Goal: Check status: Check status

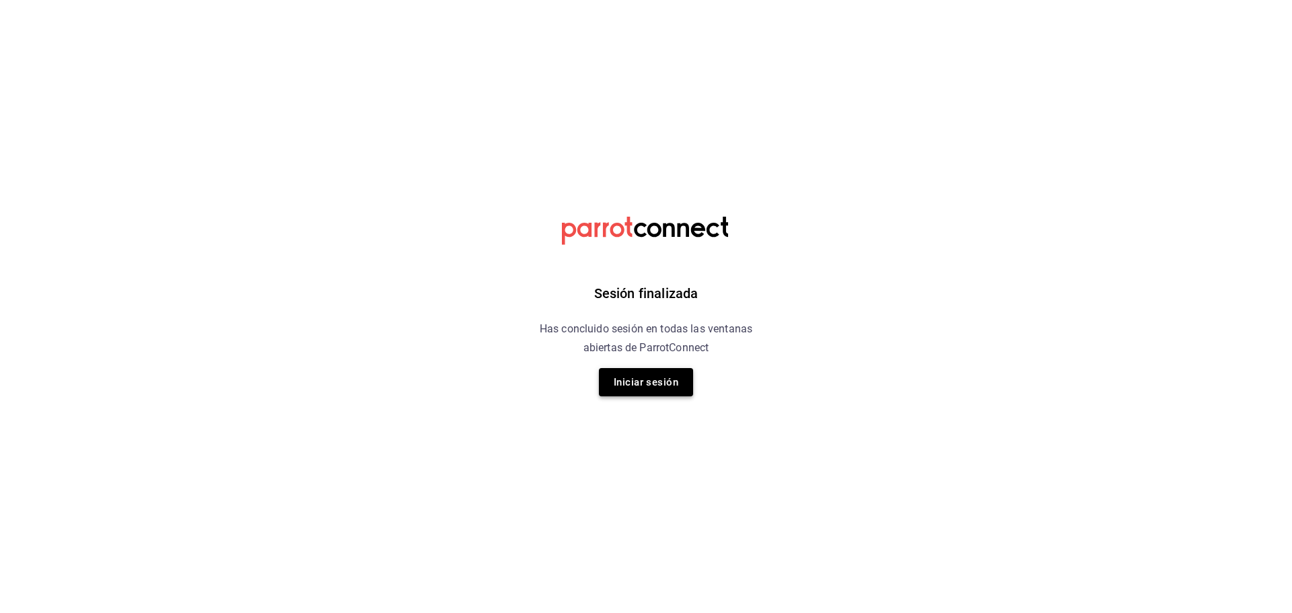
click at [639, 388] on button "Iniciar sesión" at bounding box center [646, 382] width 94 height 28
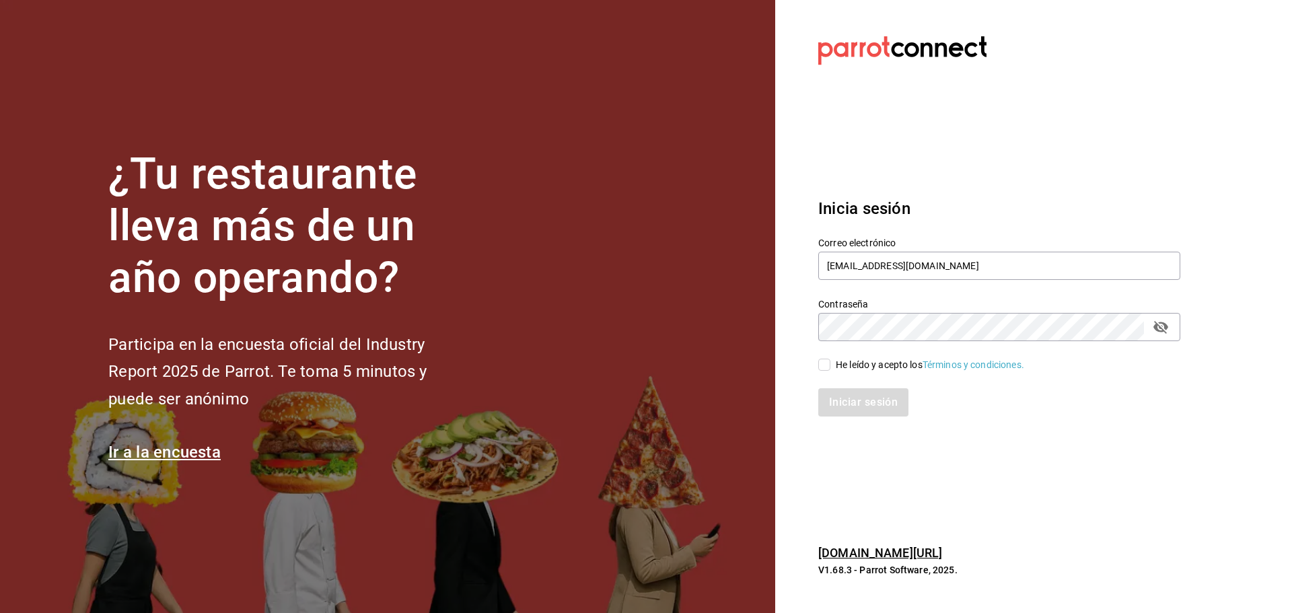
click at [828, 367] on input "He leído y acepto los Términos y condiciones." at bounding box center [824, 365] width 12 height 12
checkbox input "true"
click at [847, 398] on button "Iniciar sesión" at bounding box center [864, 402] width 92 height 28
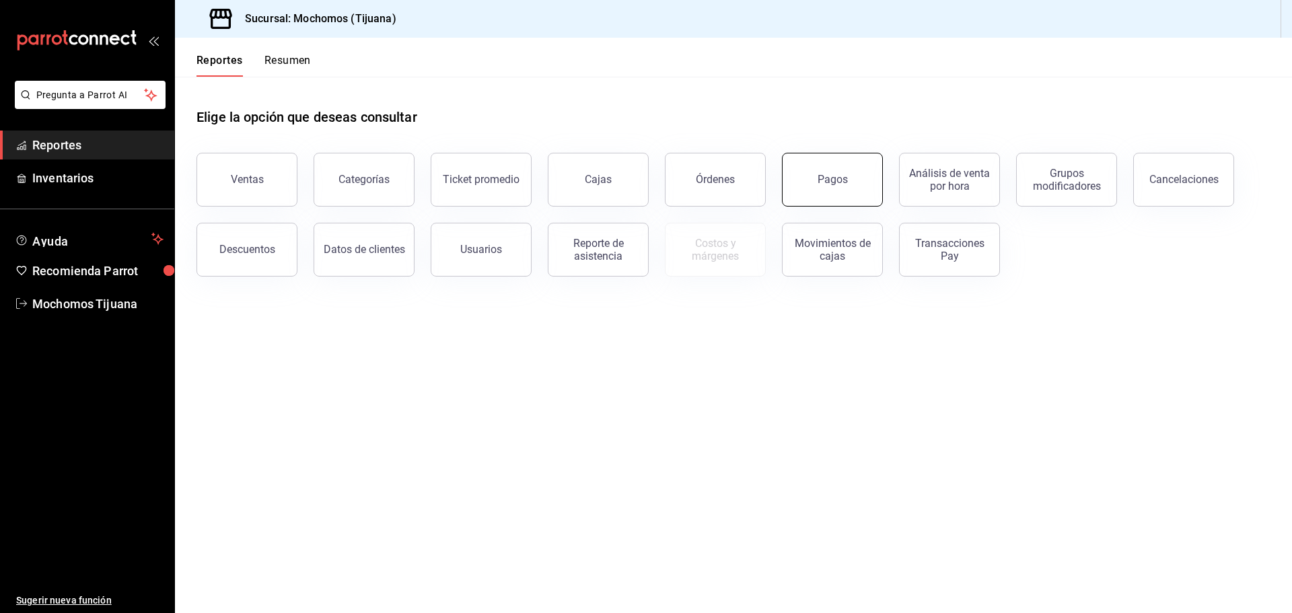
click at [845, 184] on div "Pagos" at bounding box center [833, 179] width 30 height 13
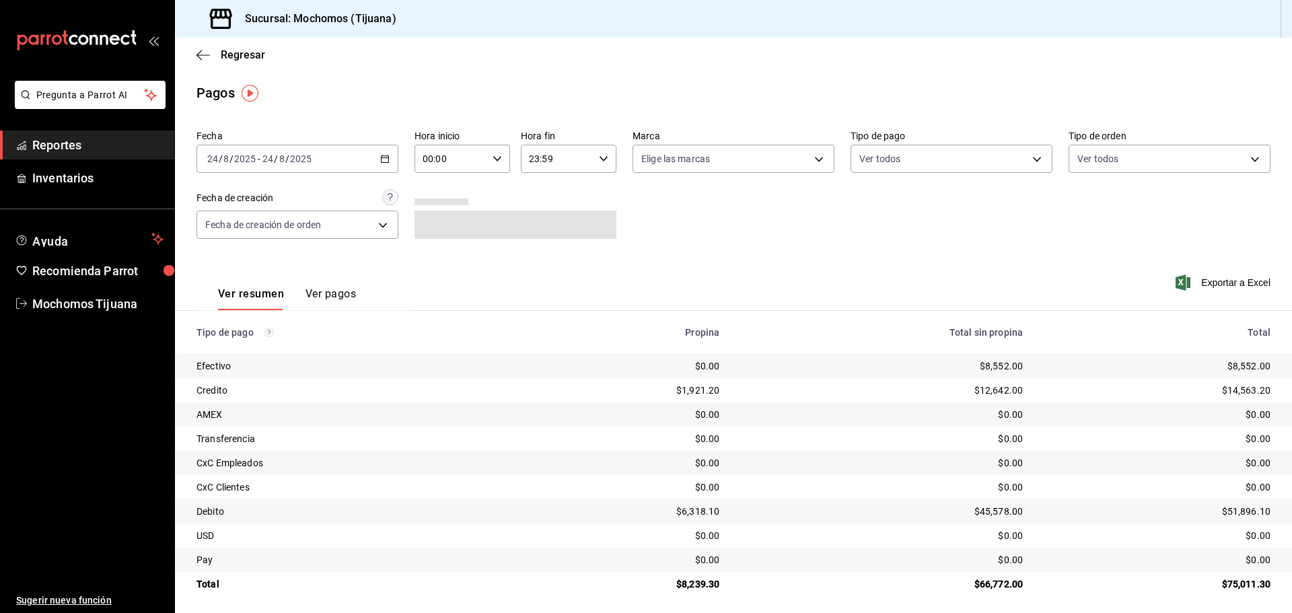
click at [390, 159] on div "[DATE] [DATE] - [DATE] [DATE]" at bounding box center [297, 159] width 202 height 28
click at [231, 205] on span "Hoy" at bounding box center [260, 199] width 104 height 14
click at [493, 156] on icon "button" at bounding box center [497, 158] width 9 height 9
click at [440, 193] on button "04" at bounding box center [436, 187] width 42 height 27
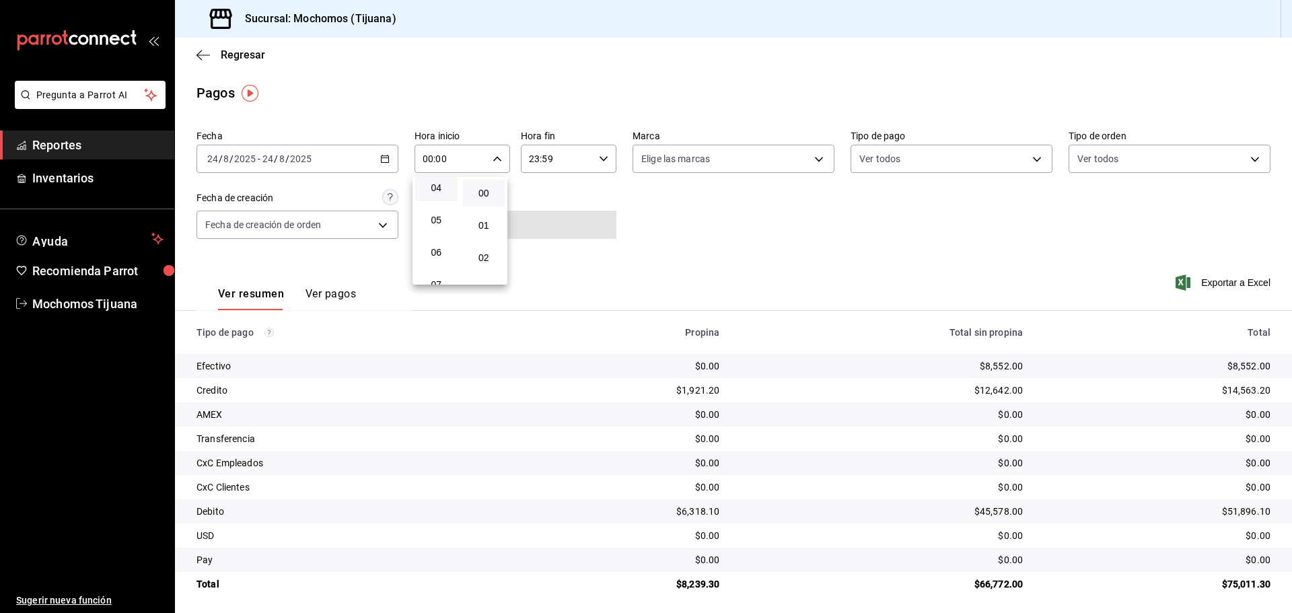
type input "04:00"
click at [1026, 158] on div at bounding box center [646, 306] width 1292 height 613
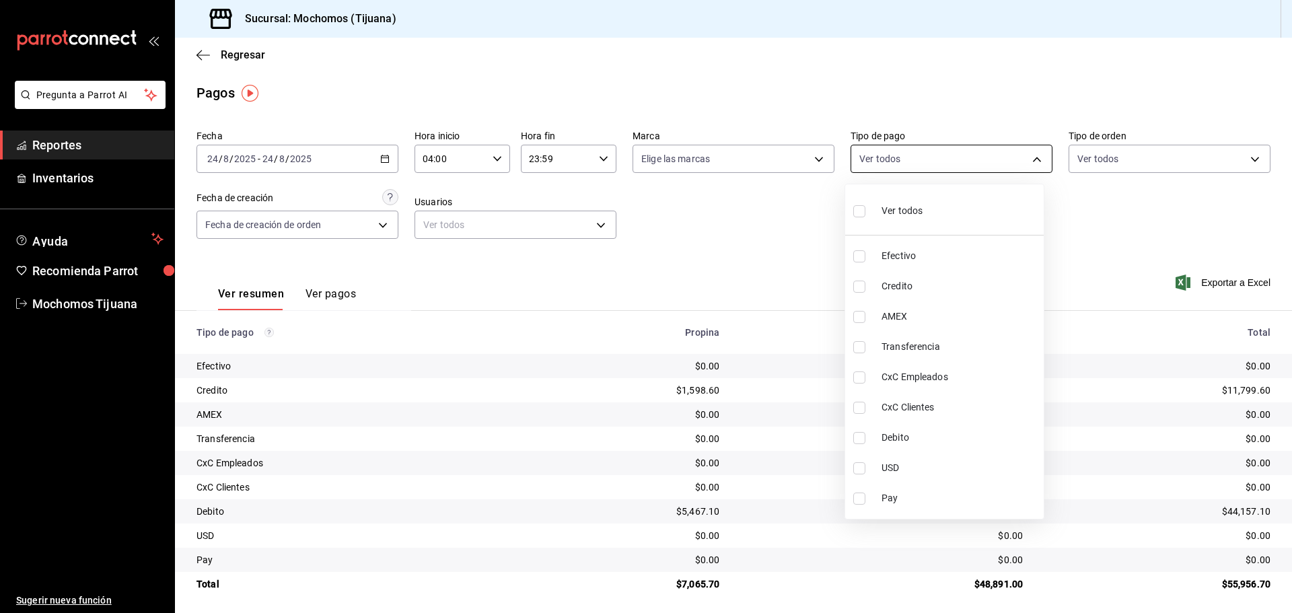
click at [1026, 158] on body "Pregunta a Parrot AI Reportes Inventarios Ayuda Recomienda Parrot Mochomos Tiju…" at bounding box center [646, 306] width 1292 height 613
click at [923, 285] on span "Credito" at bounding box center [960, 286] width 157 height 14
type input "a27a072c-b141-4985-9f83-ae60dbe2196b"
checkbox input "true"
click at [950, 425] on li "Debito" at bounding box center [950, 438] width 199 height 30
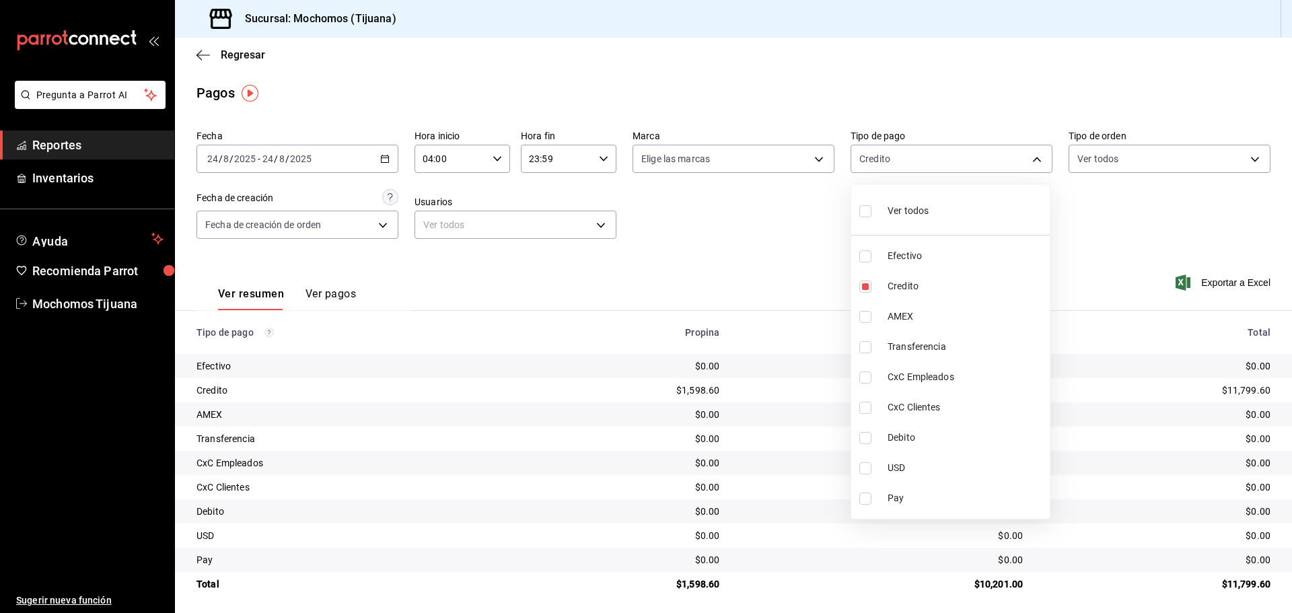
type input "a27a072c-b141-4985-9f83-ae60dbe2196b,b7370aa5-450f-4a05-bab4-2784151f97fb"
checkbox input "true"
click at [535, 72] on div at bounding box center [646, 306] width 1292 height 613
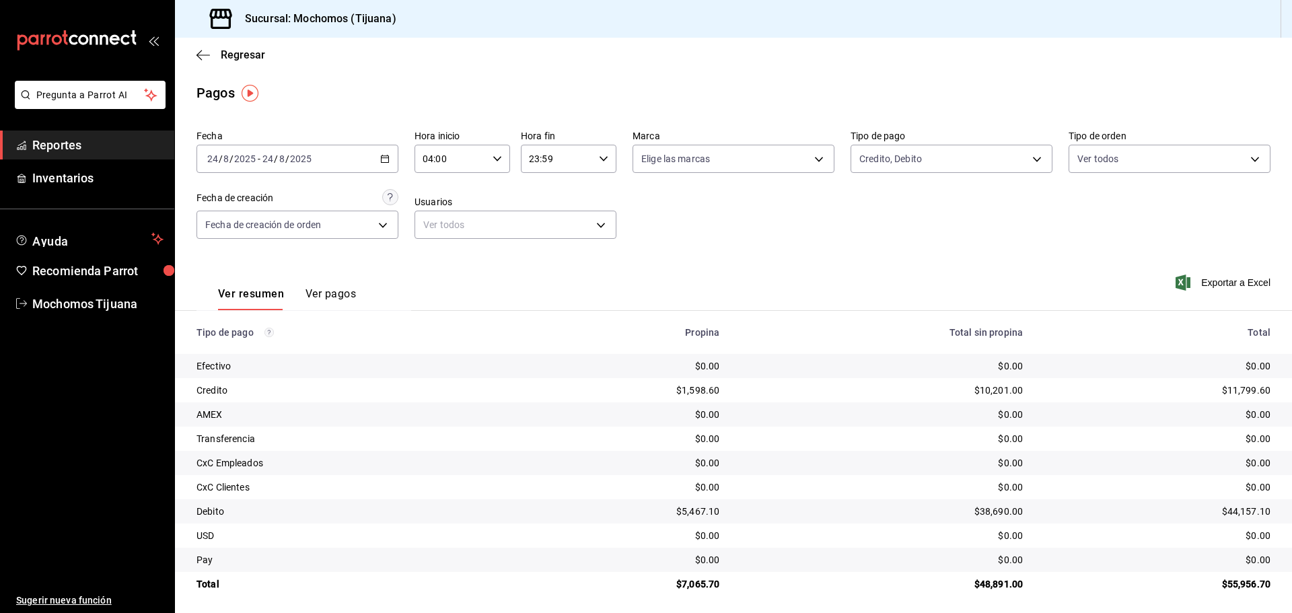
click at [381, 157] on icon "button" at bounding box center [384, 158] width 9 height 9
click at [248, 206] on span "Hoy" at bounding box center [260, 199] width 104 height 14
click at [497, 156] on icon "button" at bounding box center [497, 158] width 9 height 9
click at [426, 264] on button "04" at bounding box center [436, 255] width 42 height 27
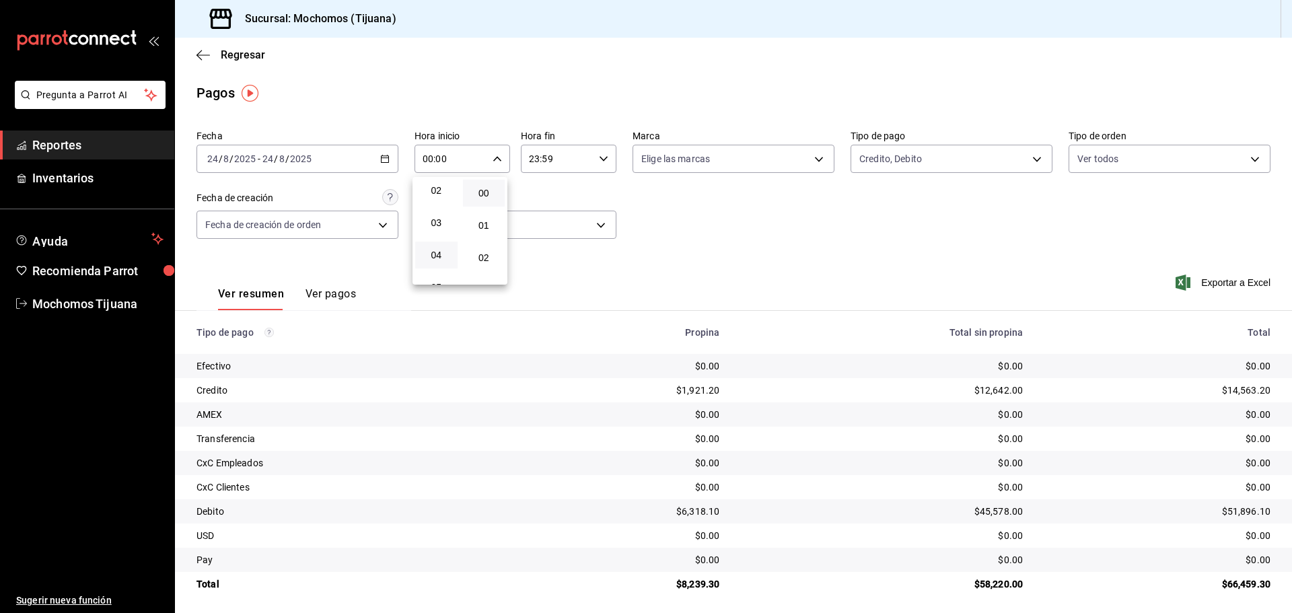
type input "04:00"
click at [1026, 155] on div at bounding box center [646, 306] width 1292 height 613
click at [1026, 155] on body "Pregunta a Parrot AI Reportes Inventarios Ayuda Recomienda Parrot Mochomos Tiju…" at bounding box center [646, 306] width 1292 height 613
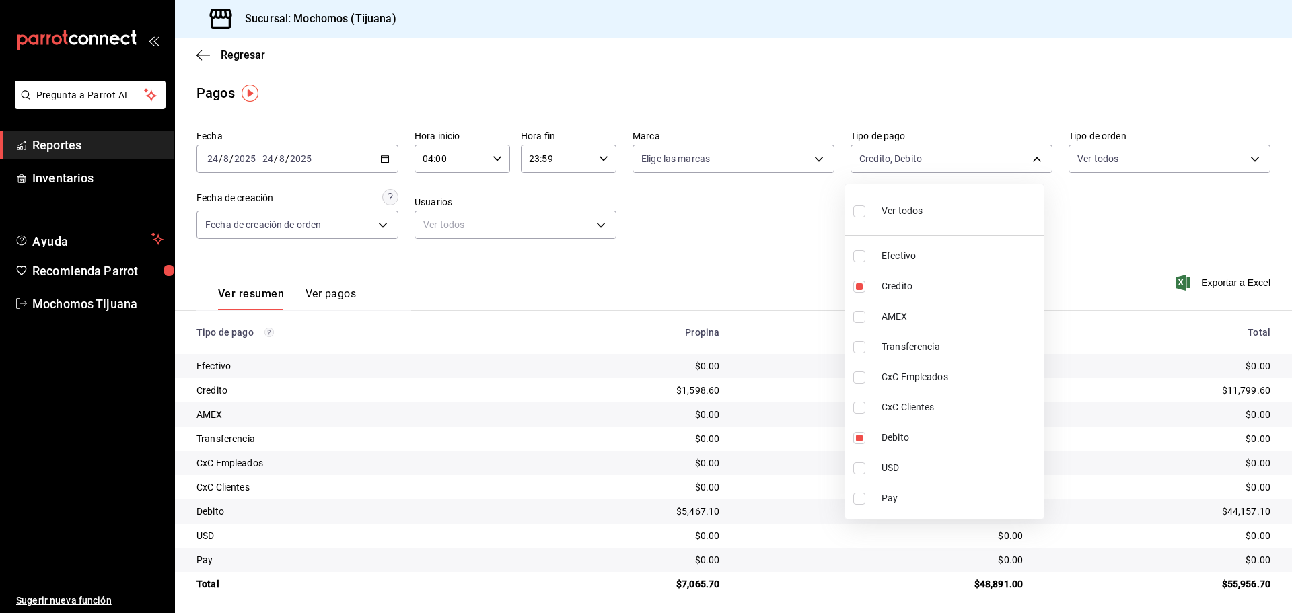
click at [863, 209] on input "checkbox" at bounding box center [859, 211] width 12 height 12
checkbox input "true"
type input "e823c082-5bf3-4e6e-b961-f7623faa40a9,a27a072c-b141-4985-9f83-ae60dbe2196b,28e67…"
checkbox input "true"
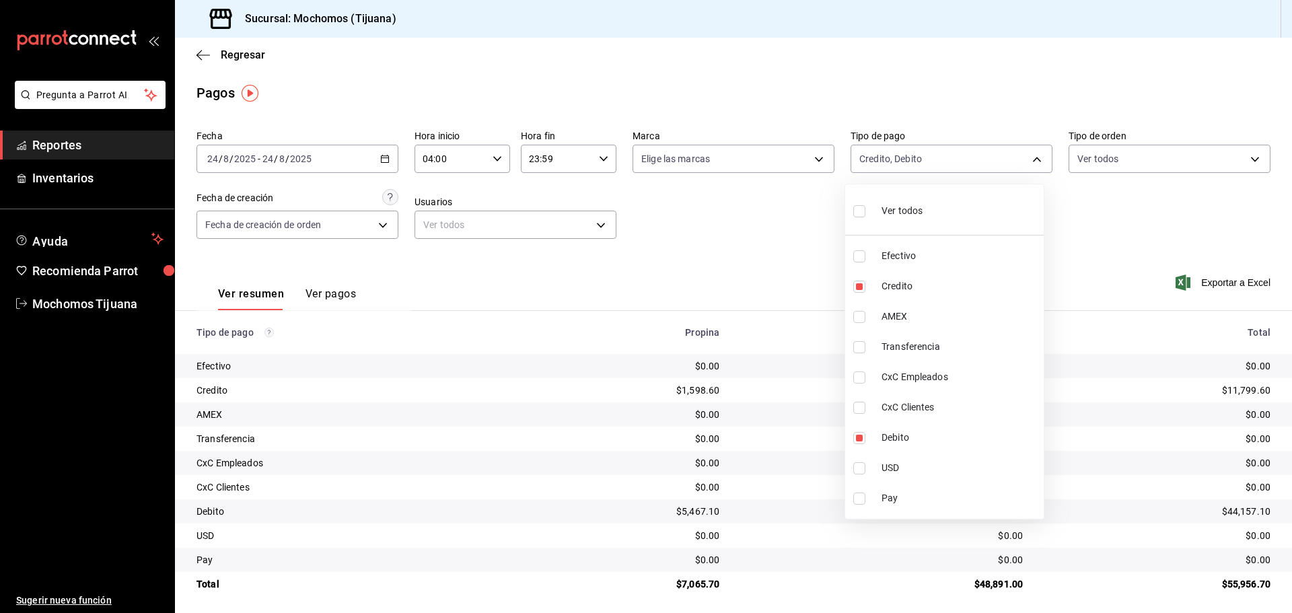
checkbox input "true"
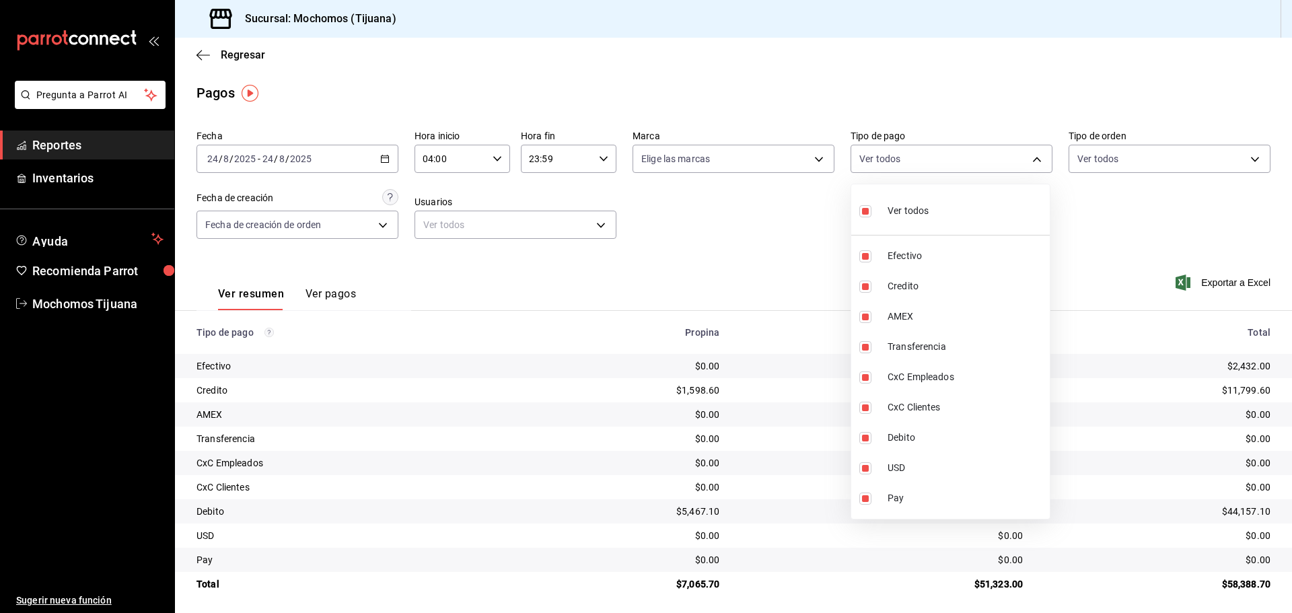
click at [203, 52] on div at bounding box center [646, 306] width 1292 height 613
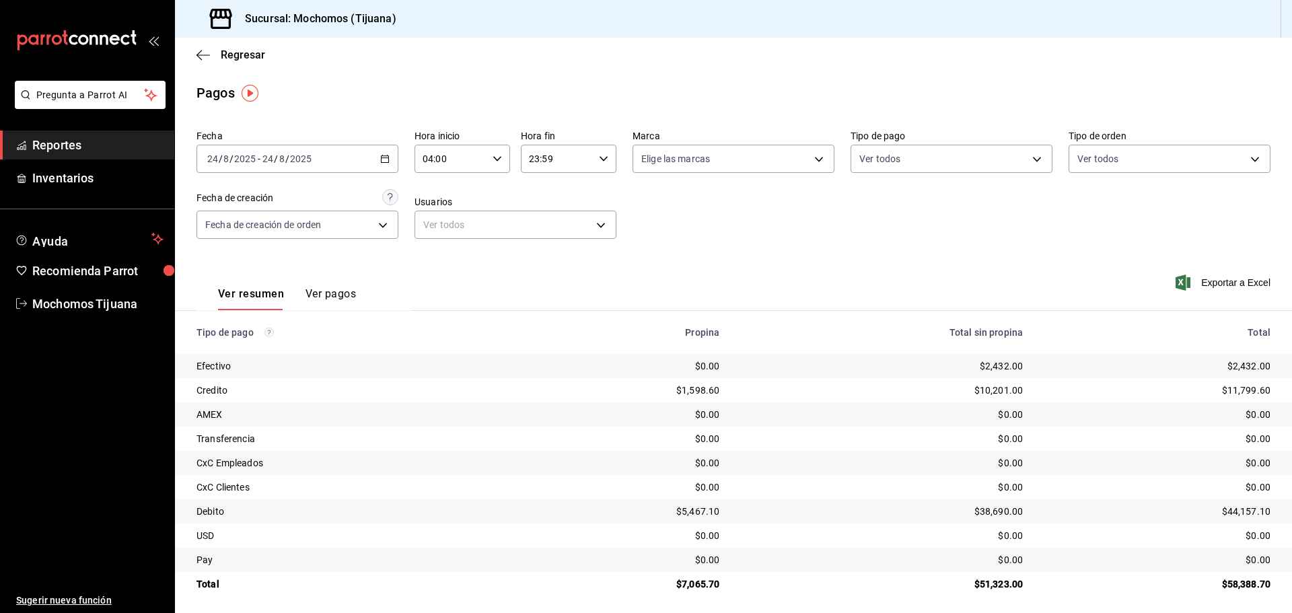
click at [203, 52] on icon "button" at bounding box center [202, 55] width 13 height 12
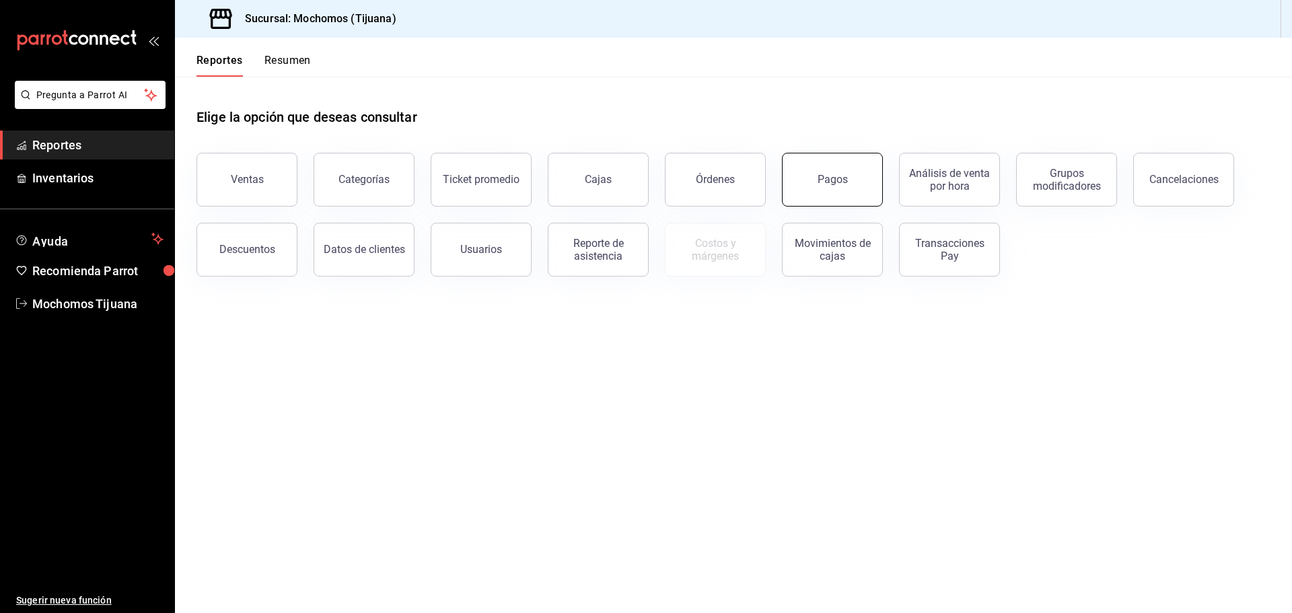
click at [816, 174] on button "Pagos" at bounding box center [832, 180] width 101 height 54
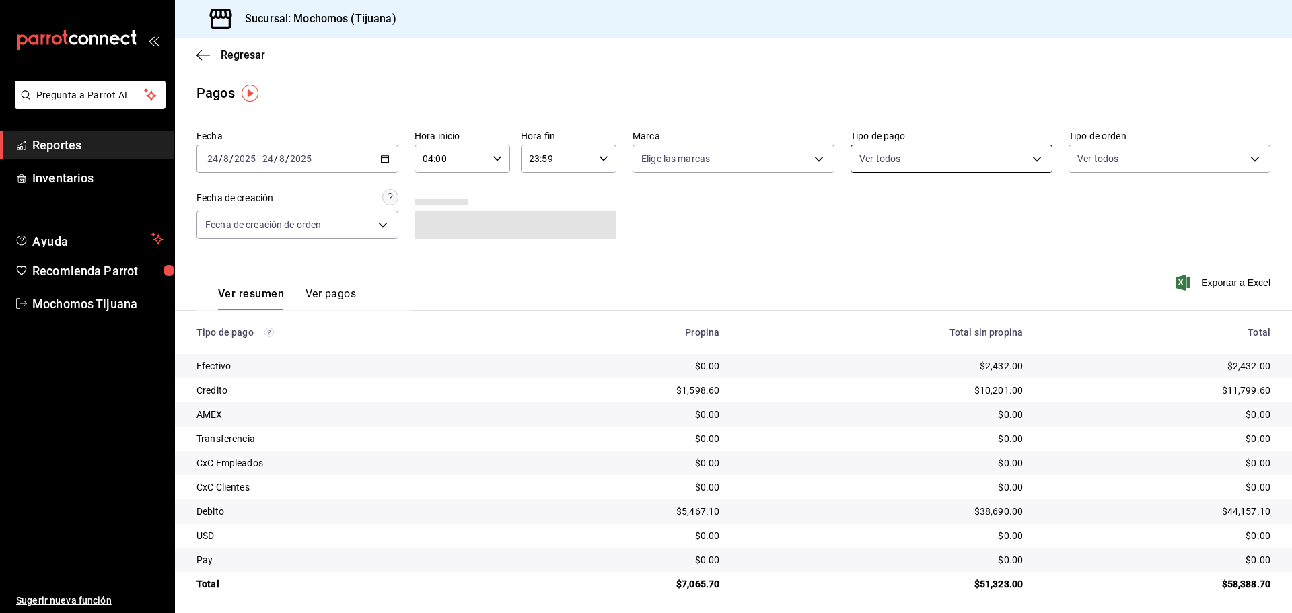
click at [1024, 157] on body "Pregunta a Parrot AI Reportes Inventarios Ayuda Recomienda Parrot Mochomos Tiju…" at bounding box center [646, 306] width 1292 height 613
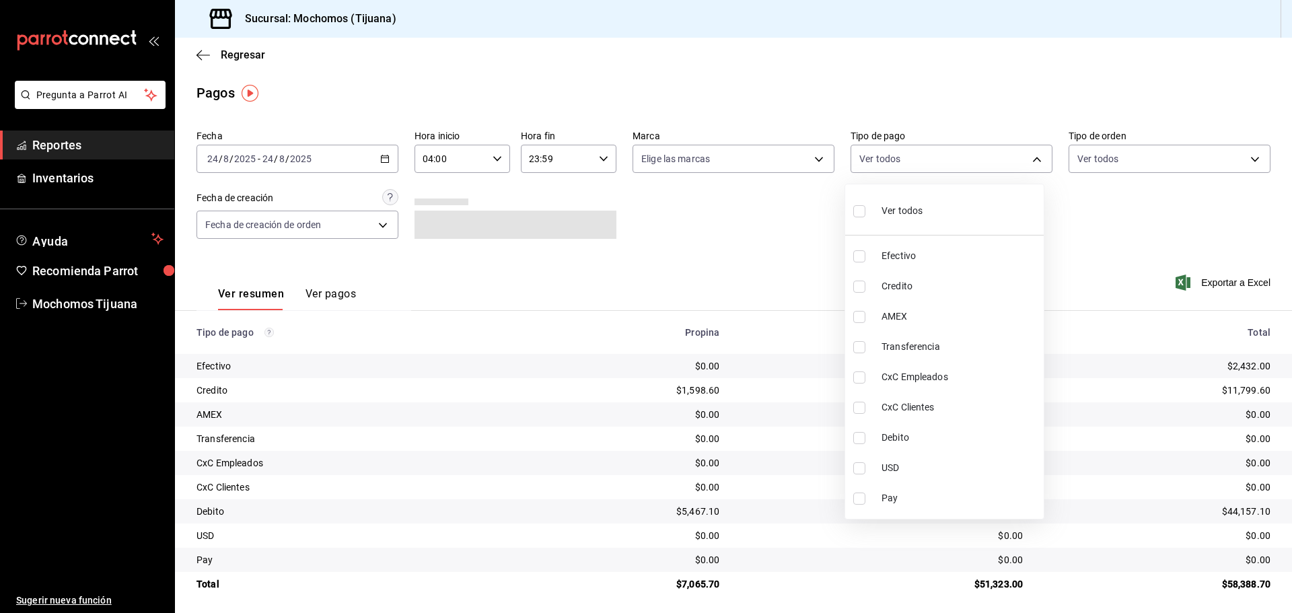
click at [923, 286] on span "Credito" at bounding box center [960, 286] width 157 height 14
type input "a27a072c-b141-4985-9f83-ae60dbe2196b"
checkbox input "true"
click at [933, 426] on li "Debito" at bounding box center [950, 438] width 199 height 30
type input "a27a072c-b141-4985-9f83-ae60dbe2196b,b7370aa5-450f-4a05-bab4-2784151f97fb"
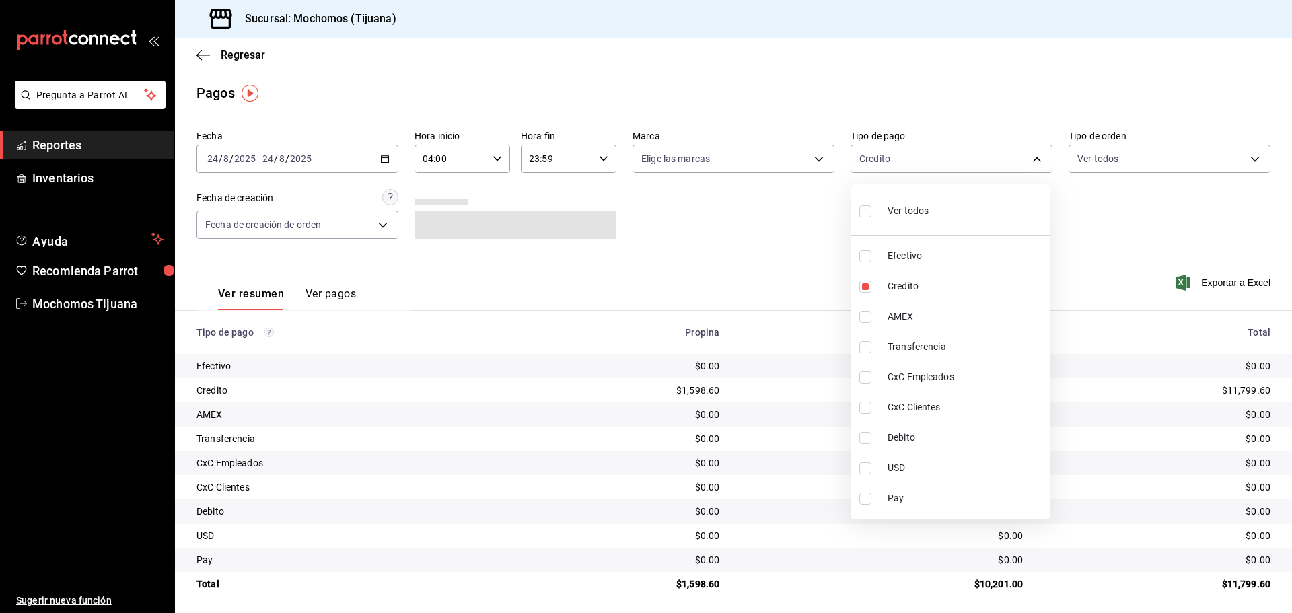
checkbox input "true"
